Goal: Task Accomplishment & Management: Use online tool/utility

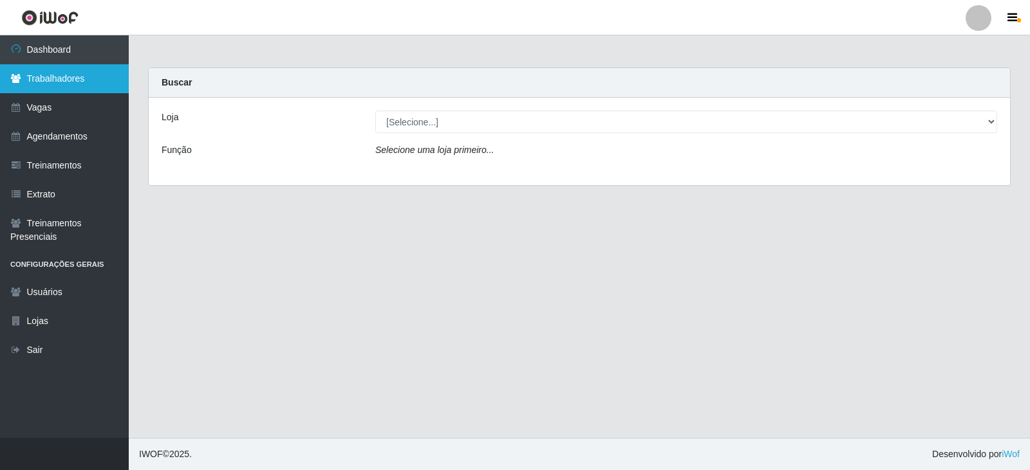
click at [80, 84] on link "Trabalhadores" at bounding box center [64, 78] width 129 height 29
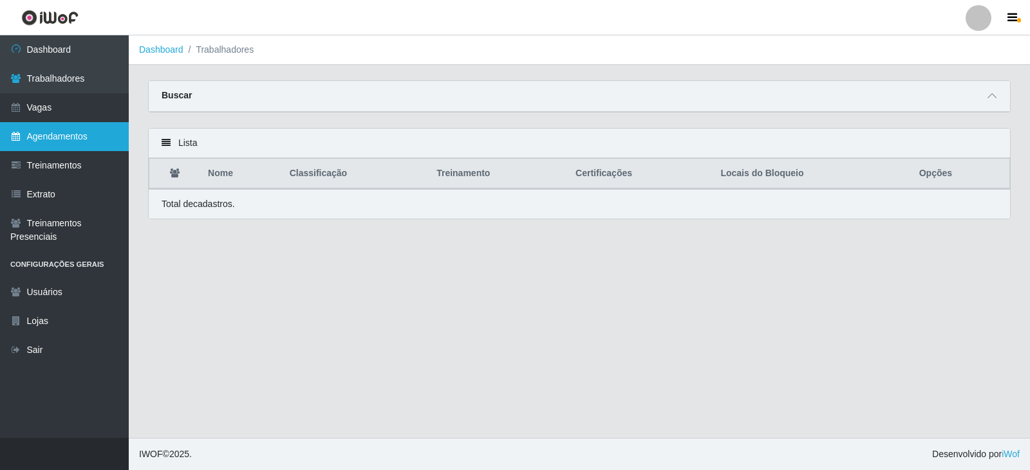
click at [65, 135] on link "Agendamentos" at bounding box center [64, 136] width 129 height 29
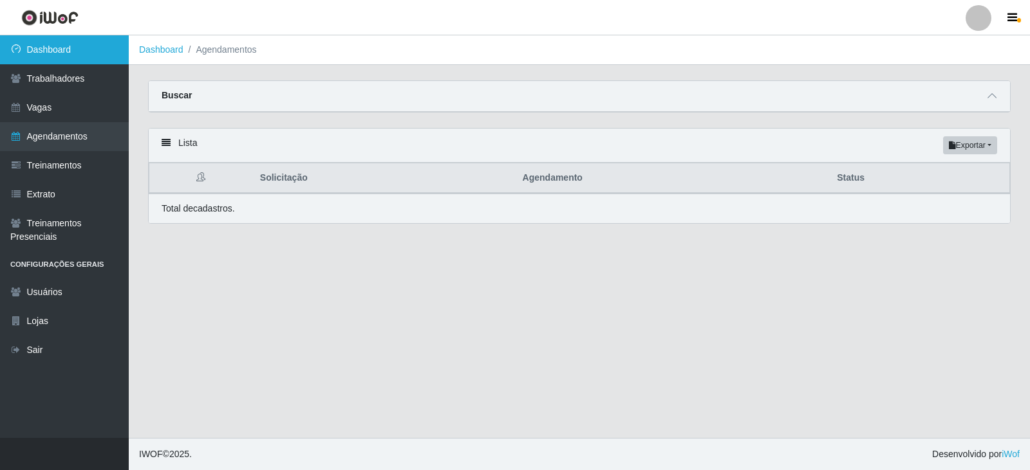
click at [95, 54] on link "Dashboard" at bounding box center [64, 49] width 129 height 29
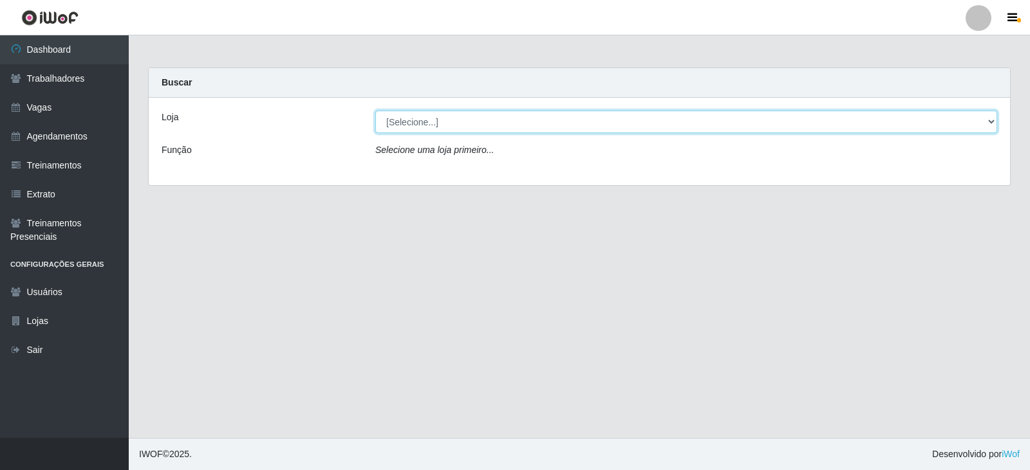
click at [990, 118] on select "[Selecione...] SuperFácil Atacado - Alto de São Manoel SuperFácil Atacado - Ema…" at bounding box center [686, 122] width 622 height 23
select select "540"
click at [375, 111] on select "[Selecione...] SuperFácil Atacado - Alto de São Manoel SuperFácil Atacado - Ema…" at bounding box center [686, 122] width 622 height 23
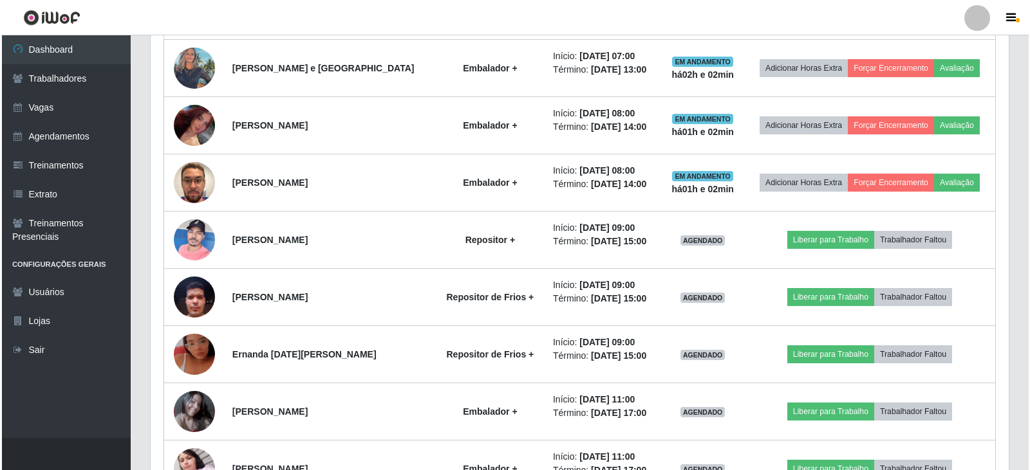
scroll to position [1120, 0]
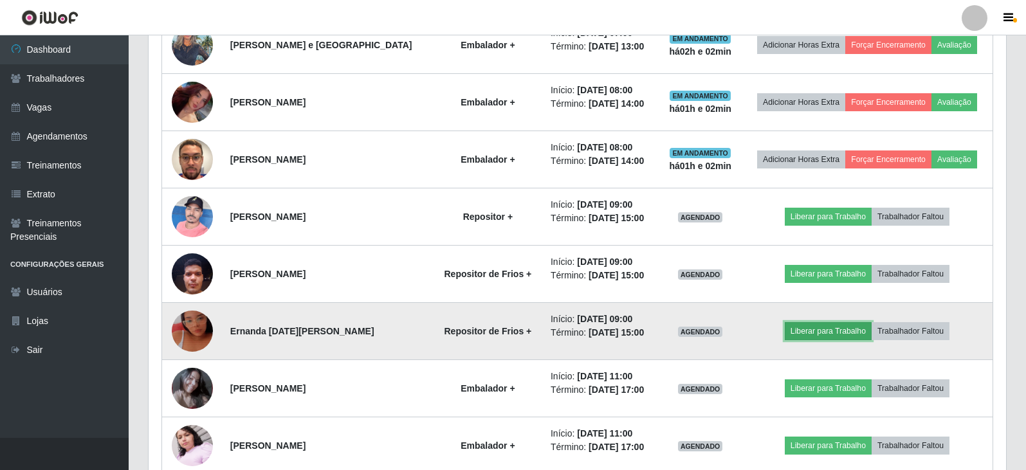
click at [853, 334] on button "Liberar para Trabalho" at bounding box center [828, 331] width 87 height 18
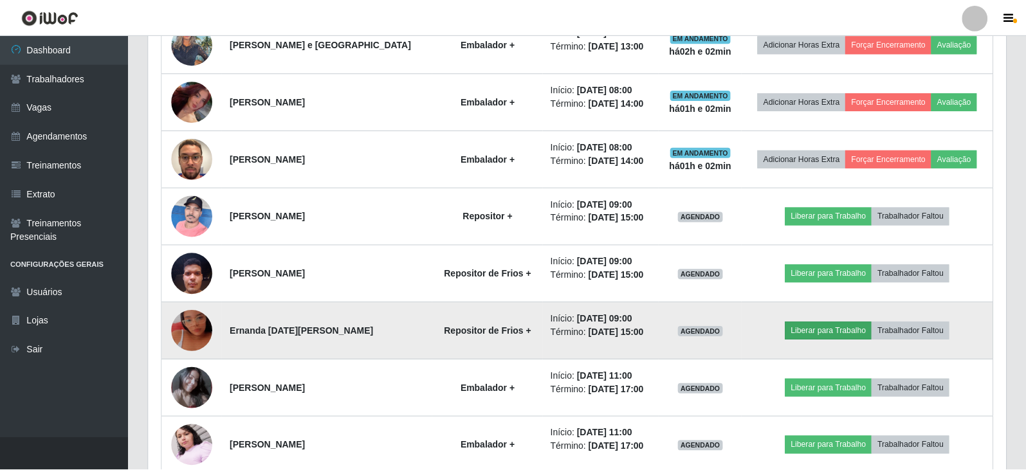
scroll to position [267, 851]
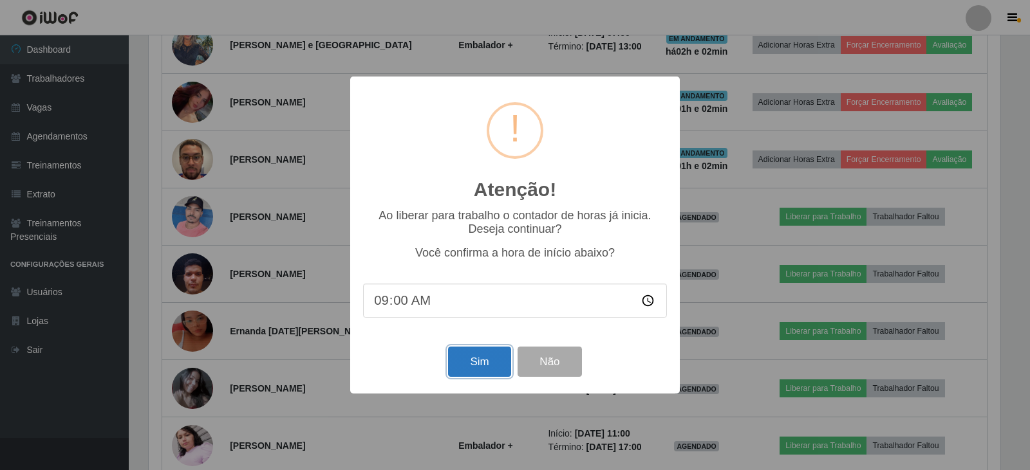
click at [481, 366] on button "Sim" at bounding box center [479, 362] width 62 height 30
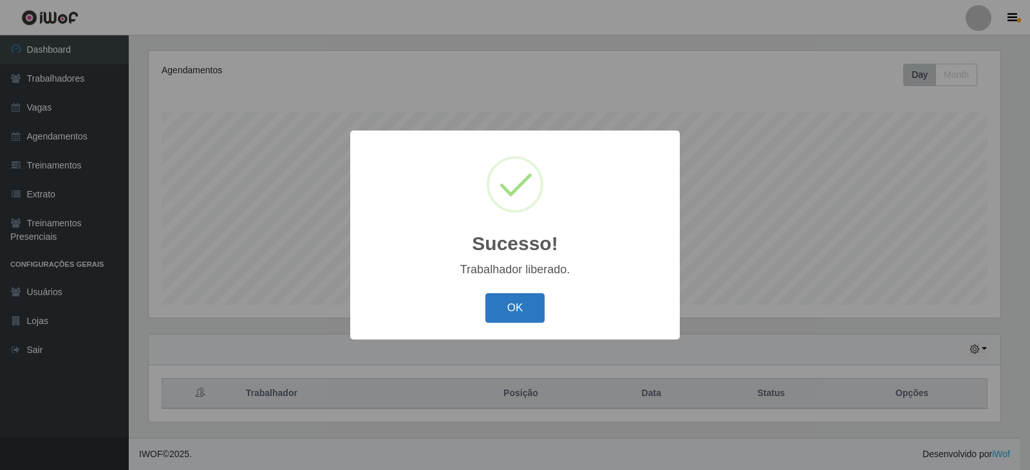
click at [530, 306] on button "OK" at bounding box center [515, 308] width 60 height 30
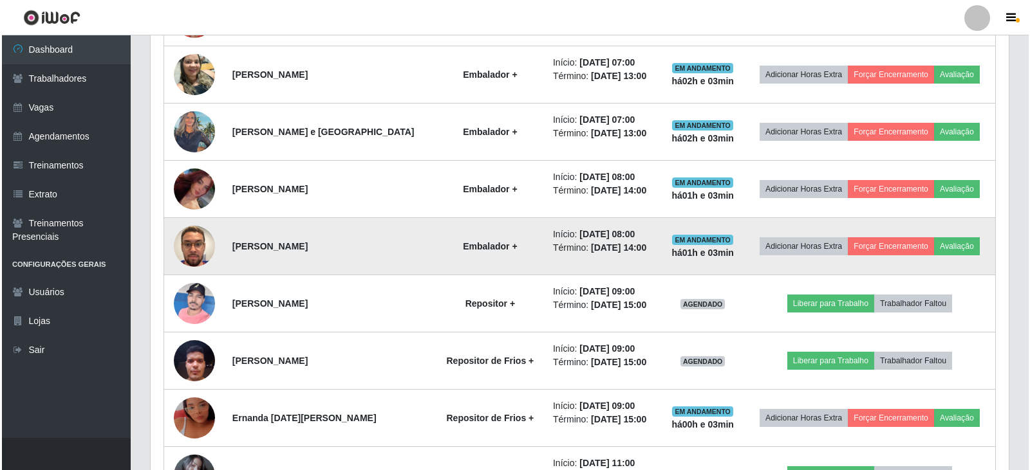
scroll to position [1056, 0]
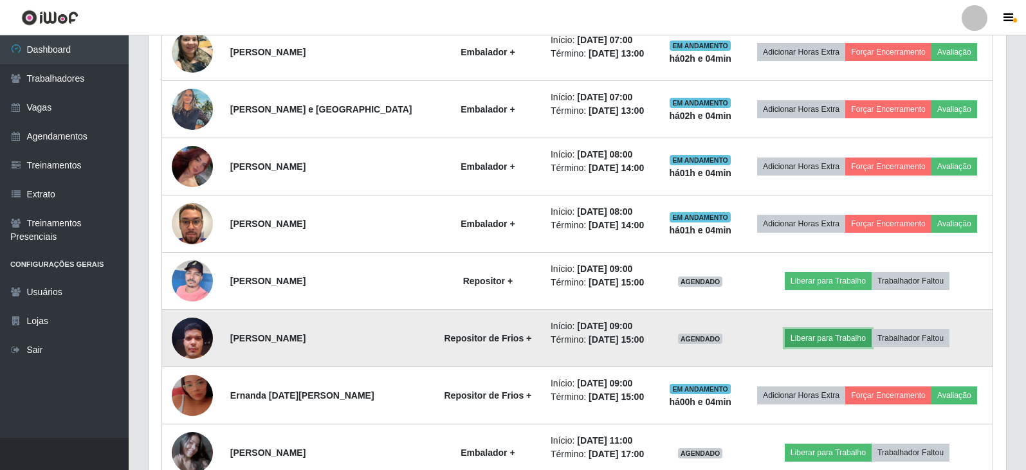
click at [842, 339] on button "Liberar para Trabalho" at bounding box center [828, 338] width 87 height 18
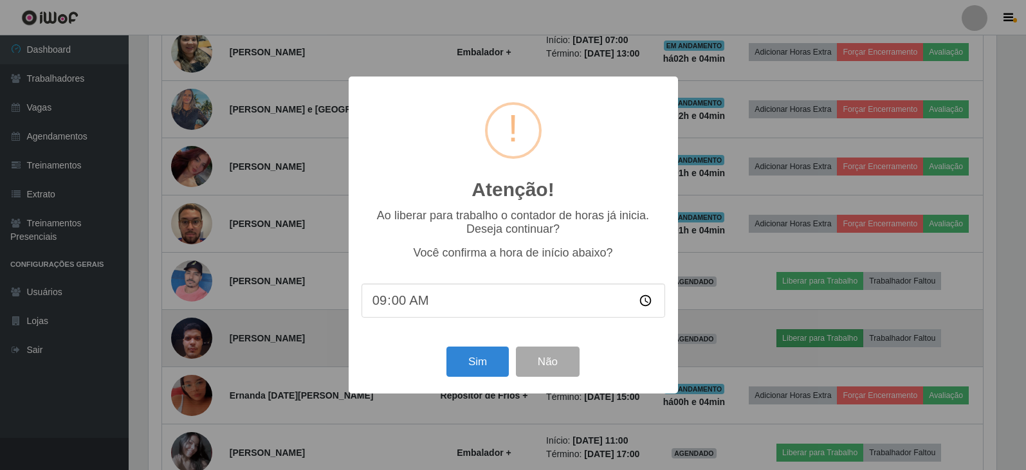
scroll to position [267, 851]
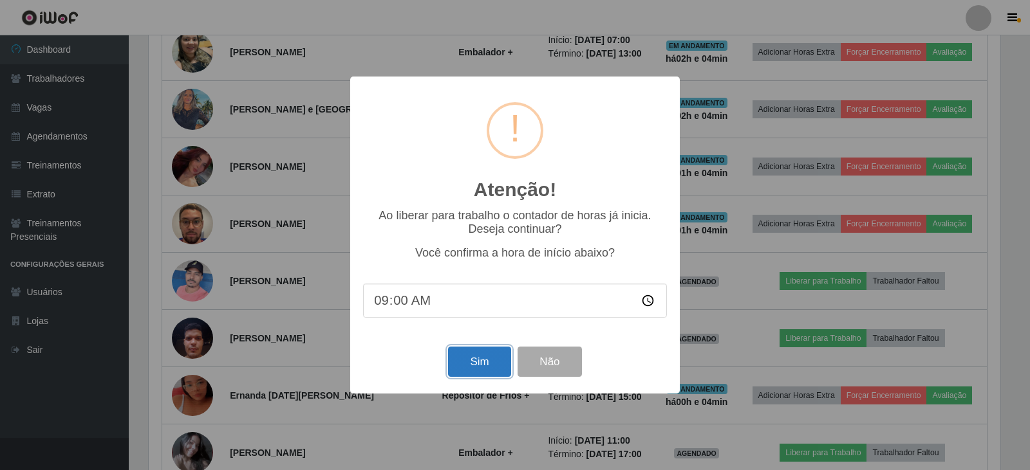
click at [465, 365] on button "Sim" at bounding box center [479, 362] width 62 height 30
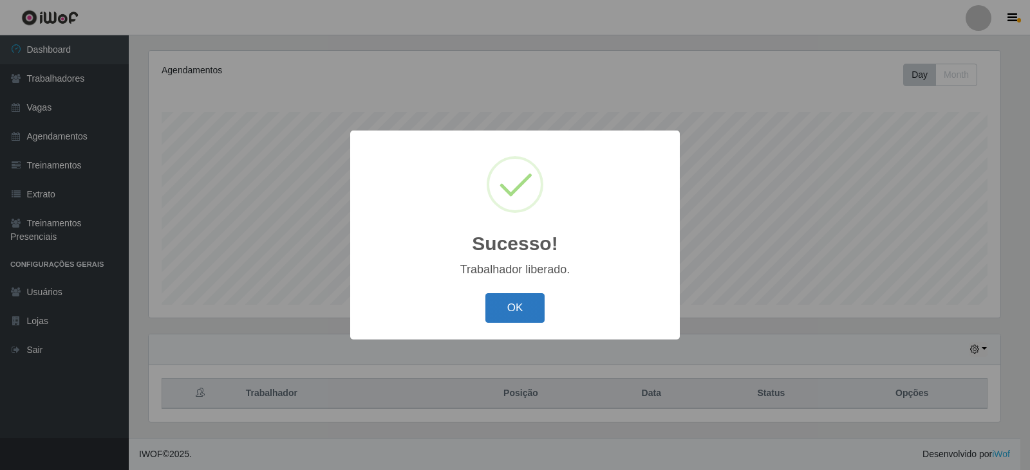
click at [516, 313] on button "OK" at bounding box center [515, 308] width 60 height 30
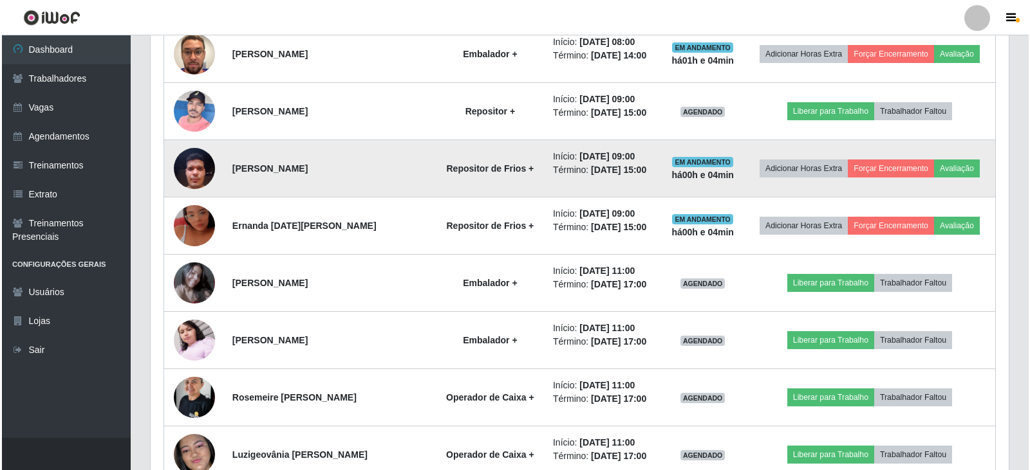
scroll to position [1185, 0]
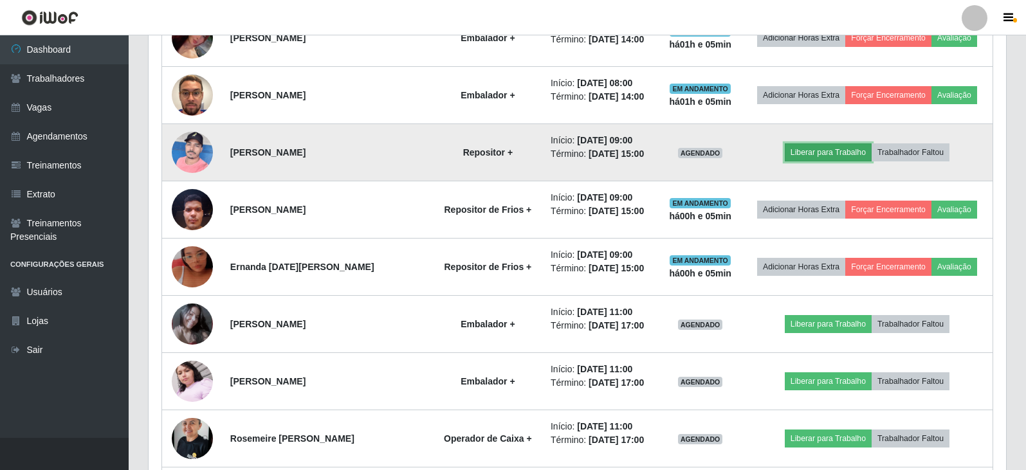
click at [833, 154] on button "Liberar para Trabalho" at bounding box center [828, 153] width 87 height 18
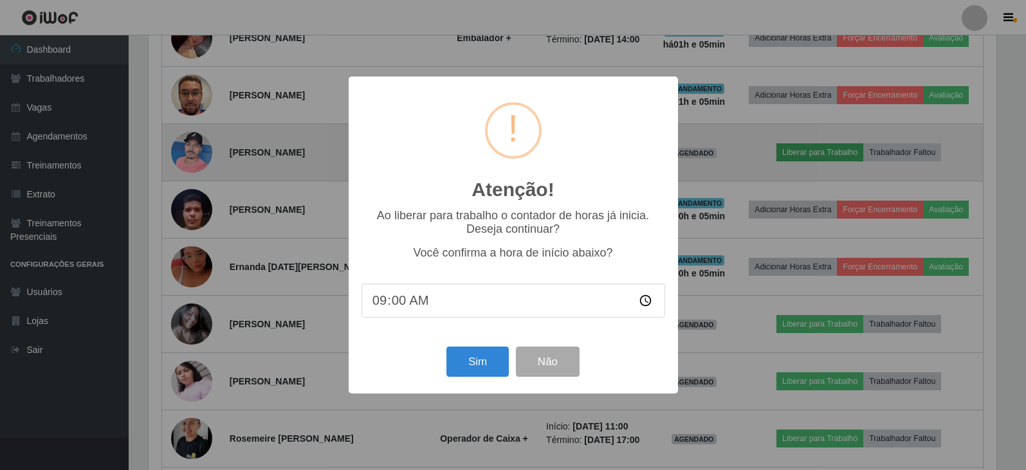
scroll to position [267, 851]
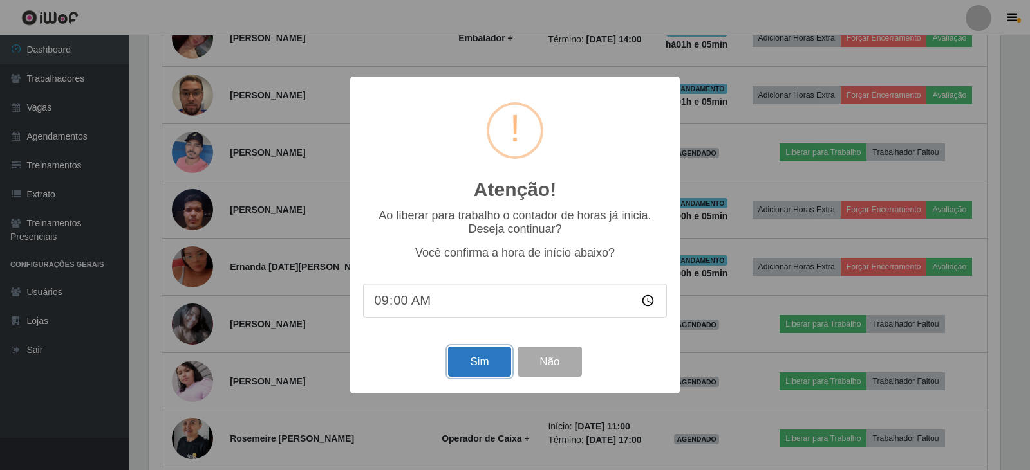
click at [474, 362] on button "Sim" at bounding box center [479, 362] width 62 height 30
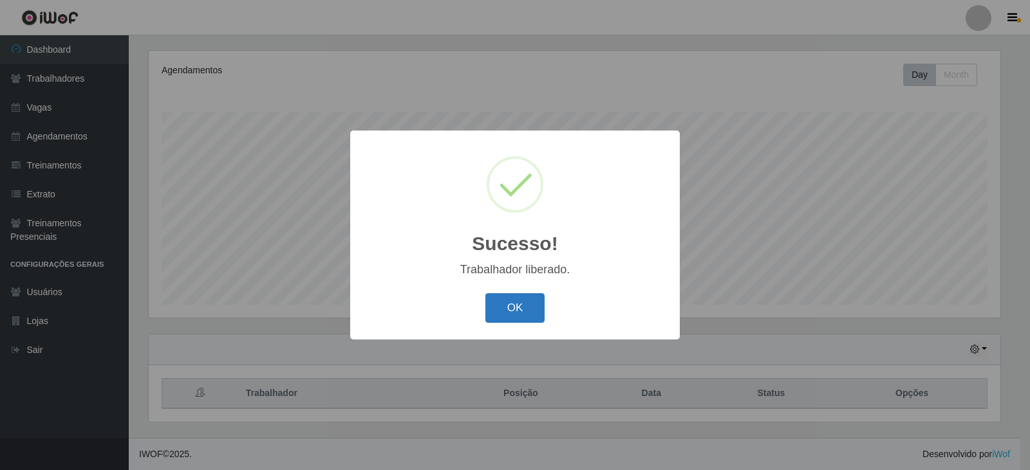
click at [515, 315] on button "OK" at bounding box center [515, 308] width 60 height 30
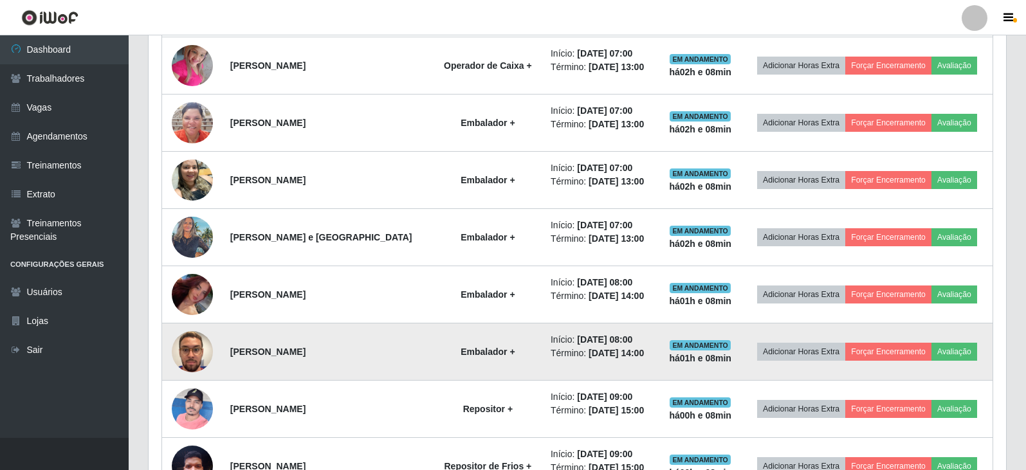
scroll to position [927, 0]
